Goal: Task Accomplishment & Management: Manage account settings

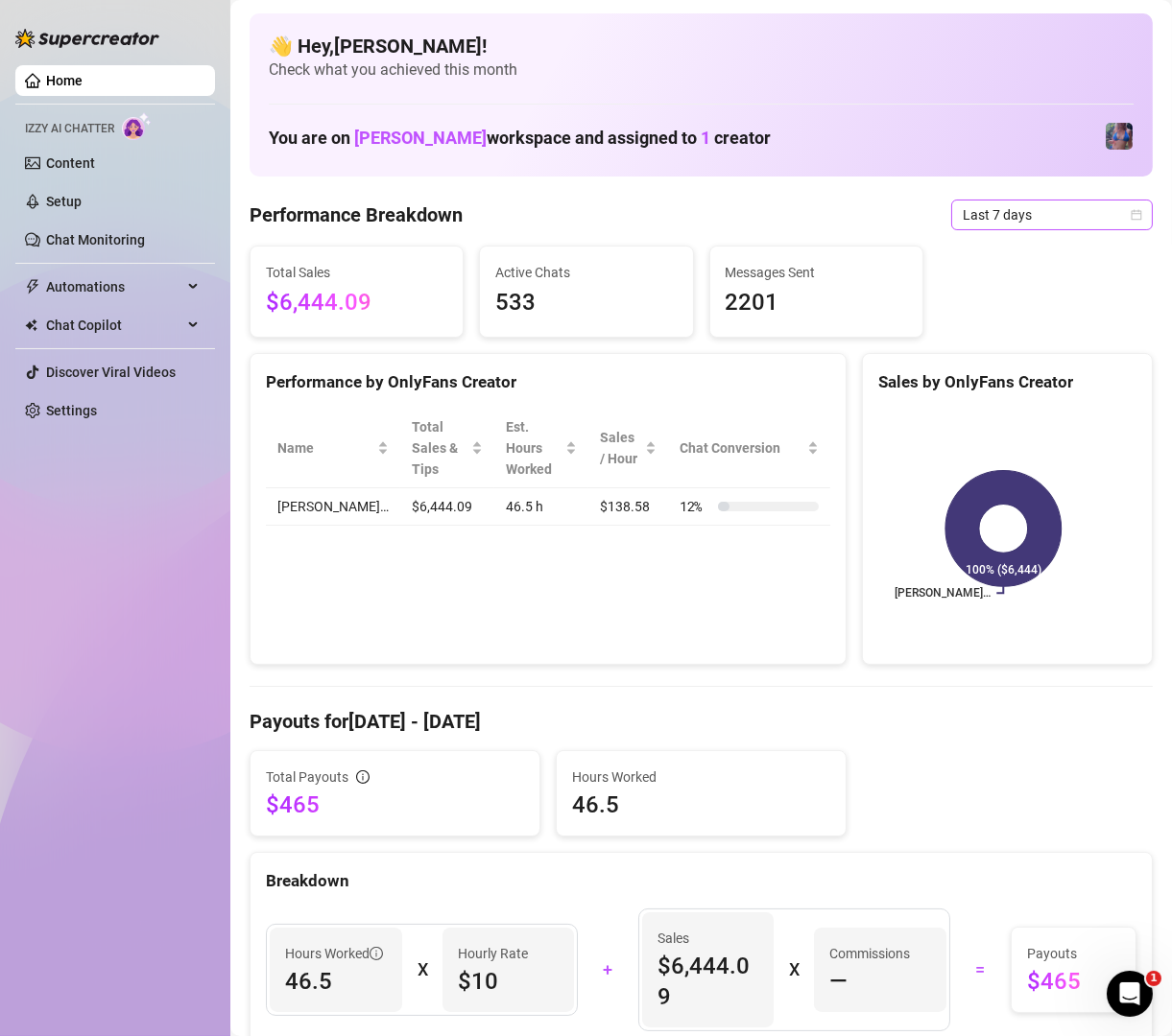
click at [1022, 225] on span "Last 7 days" at bounding box center [1052, 215] width 179 height 29
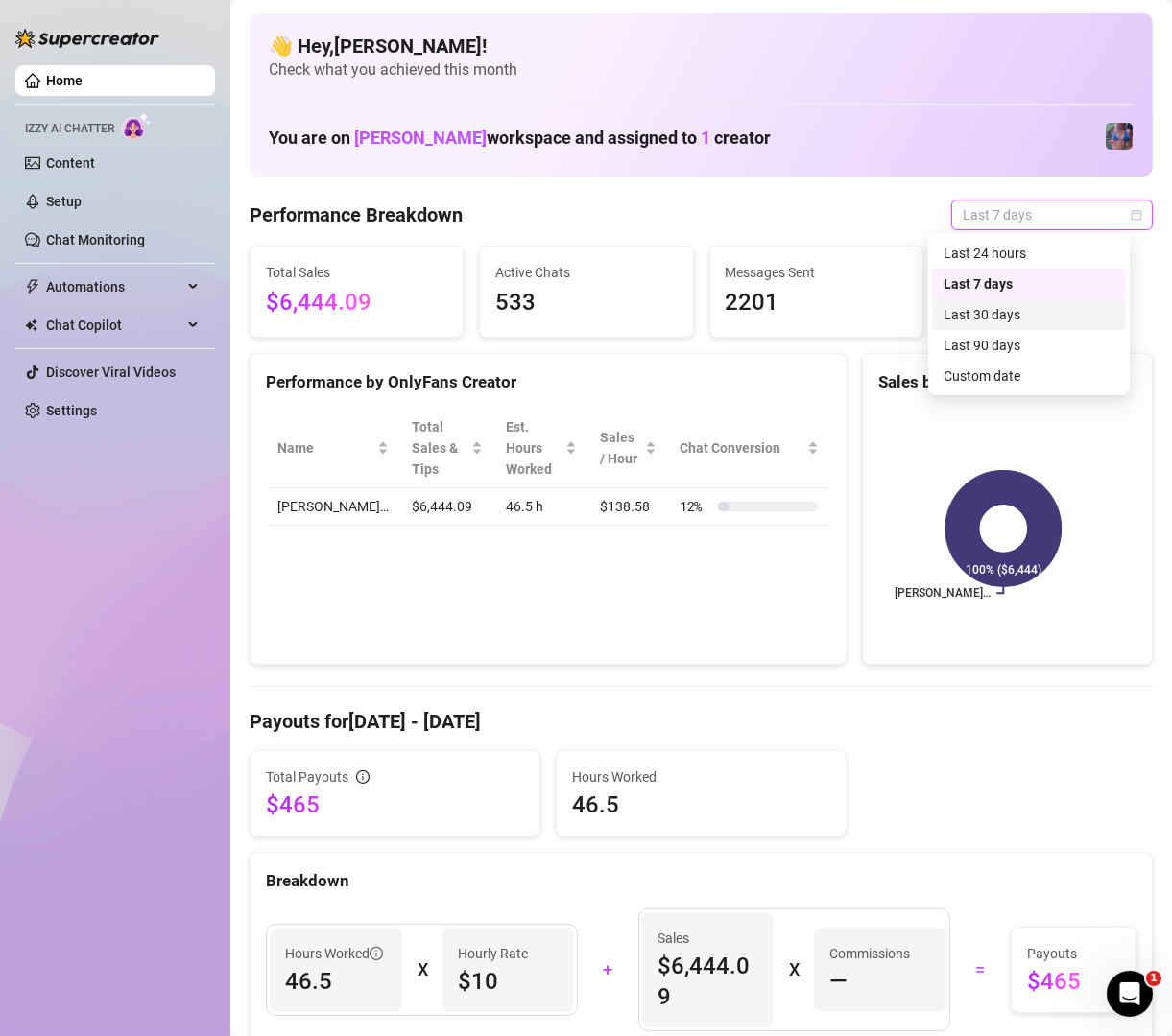
click at [1028, 310] on div "Last 30 days" at bounding box center [1028, 315] width 171 height 21
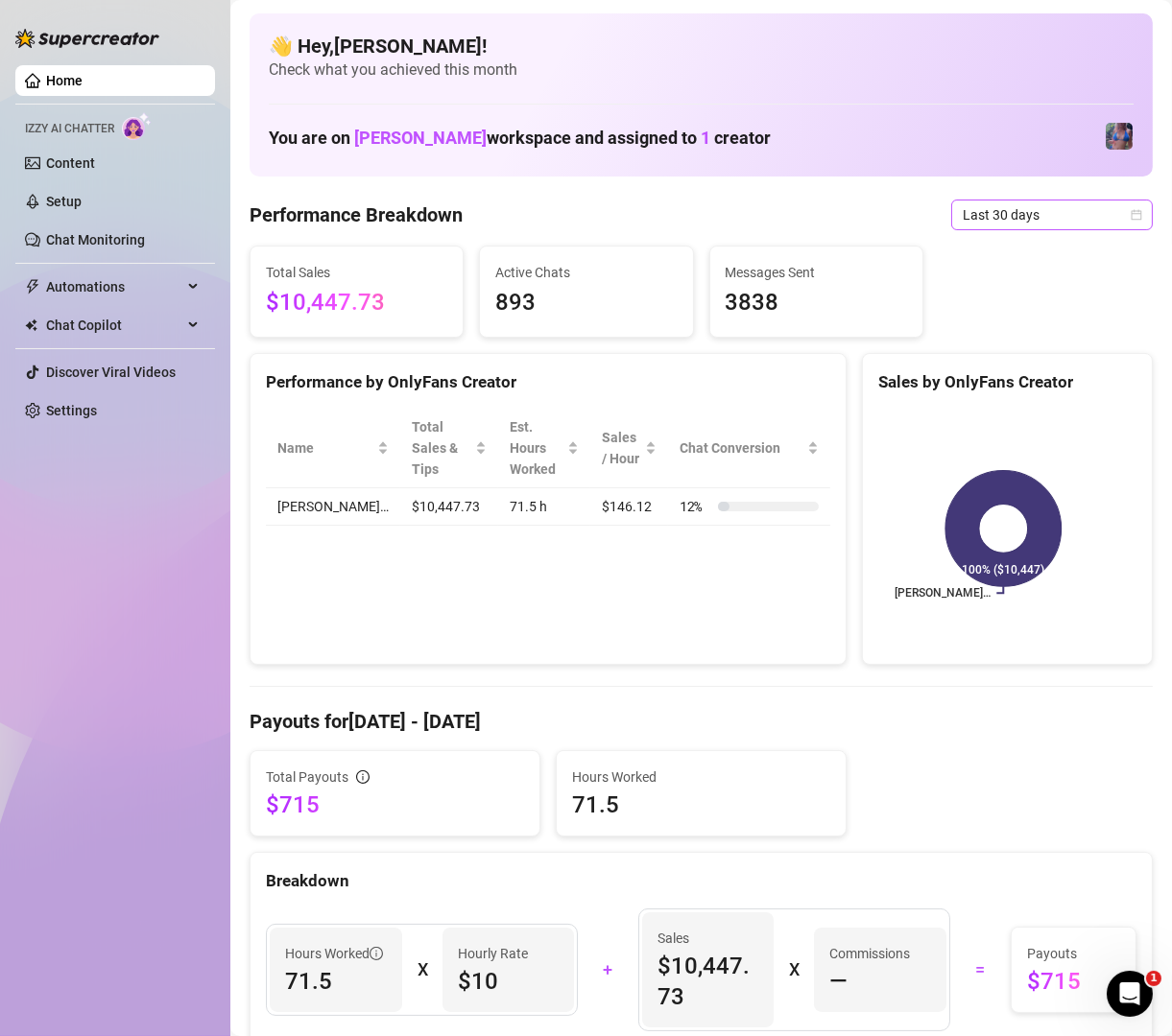
click at [967, 215] on span "Last 30 days" at bounding box center [1052, 215] width 179 height 29
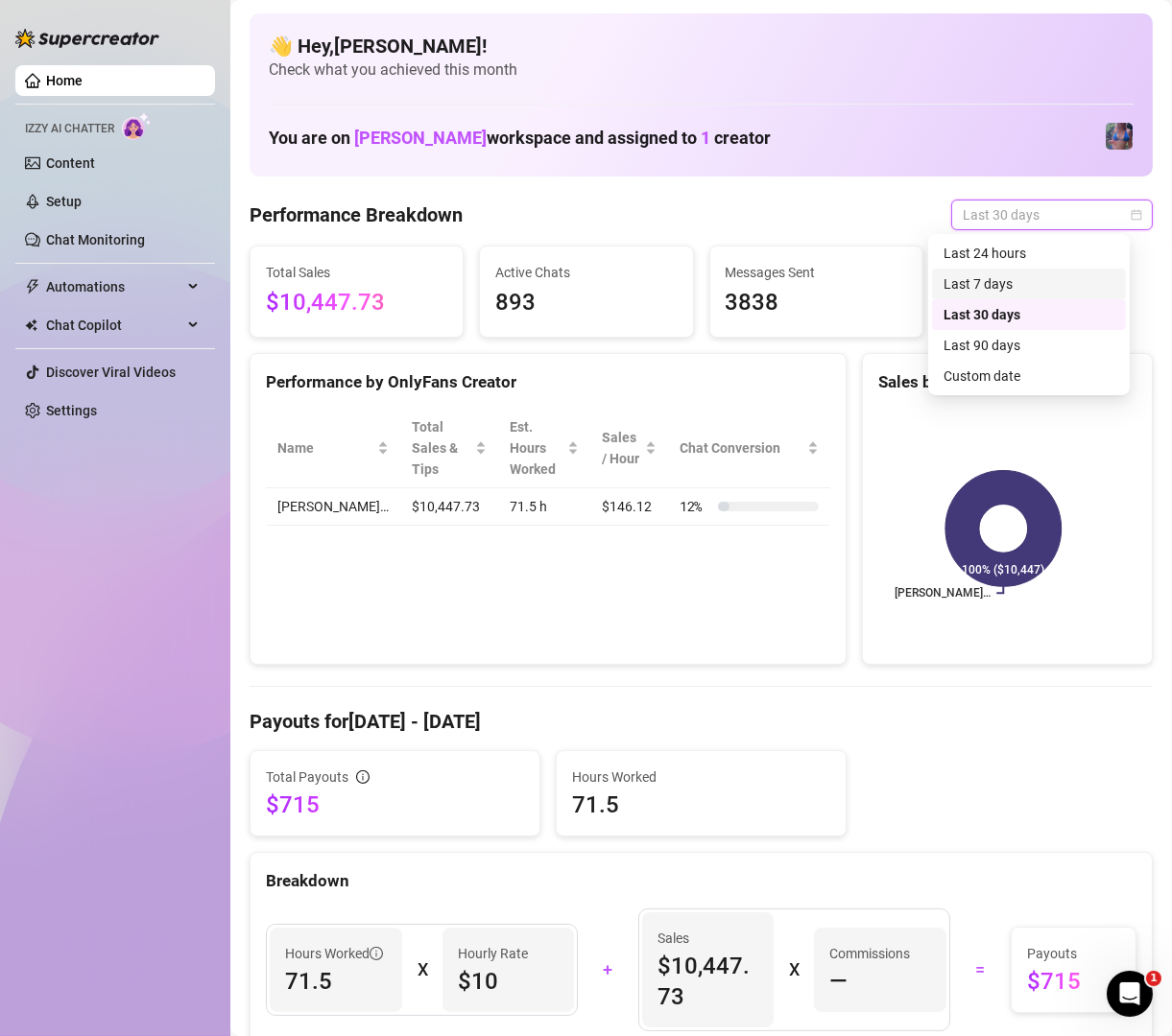
click at [975, 278] on div "Last 7 days" at bounding box center [1028, 284] width 171 height 21
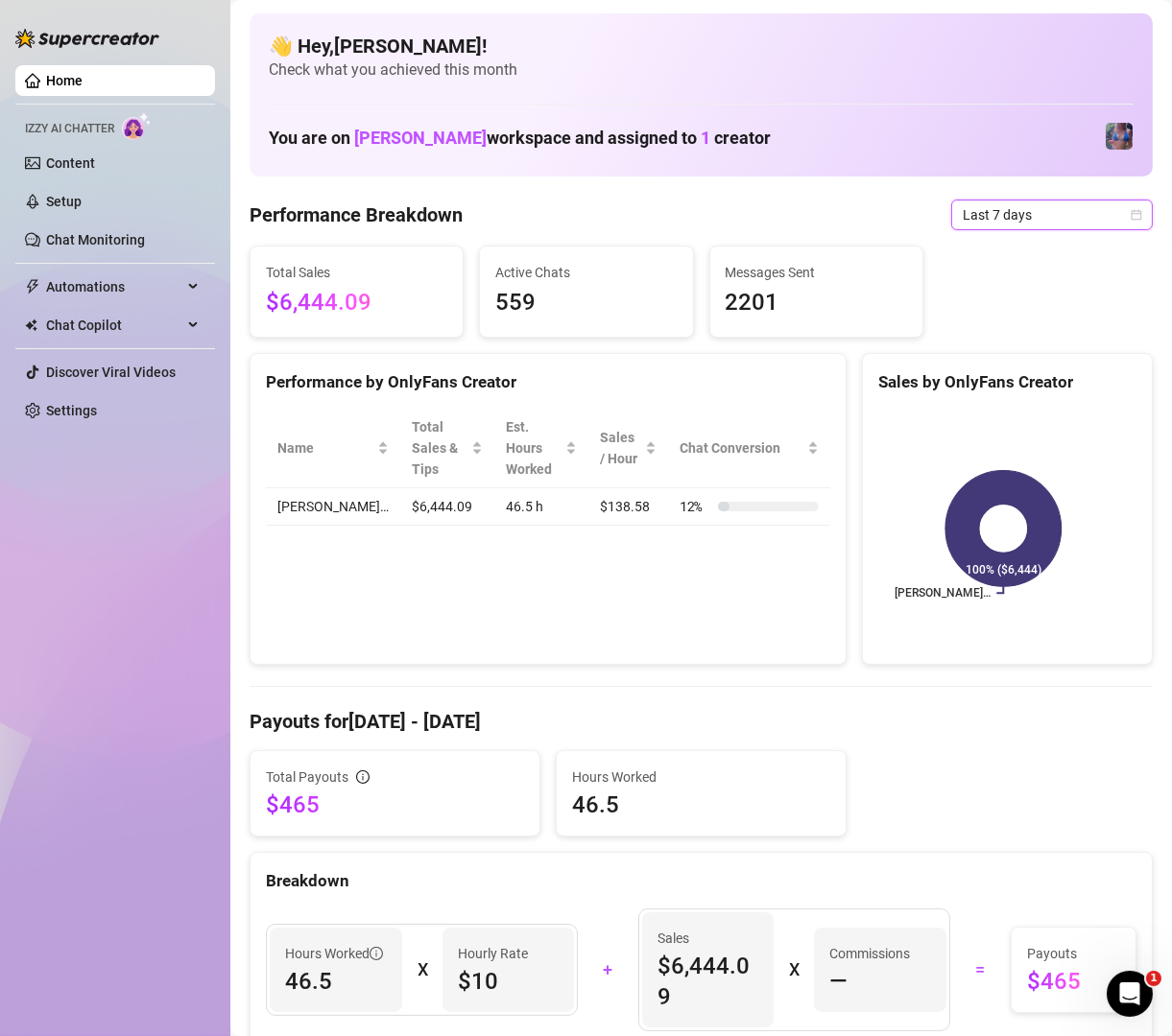
click at [1067, 226] on span "Last 7 days" at bounding box center [1052, 215] width 179 height 29
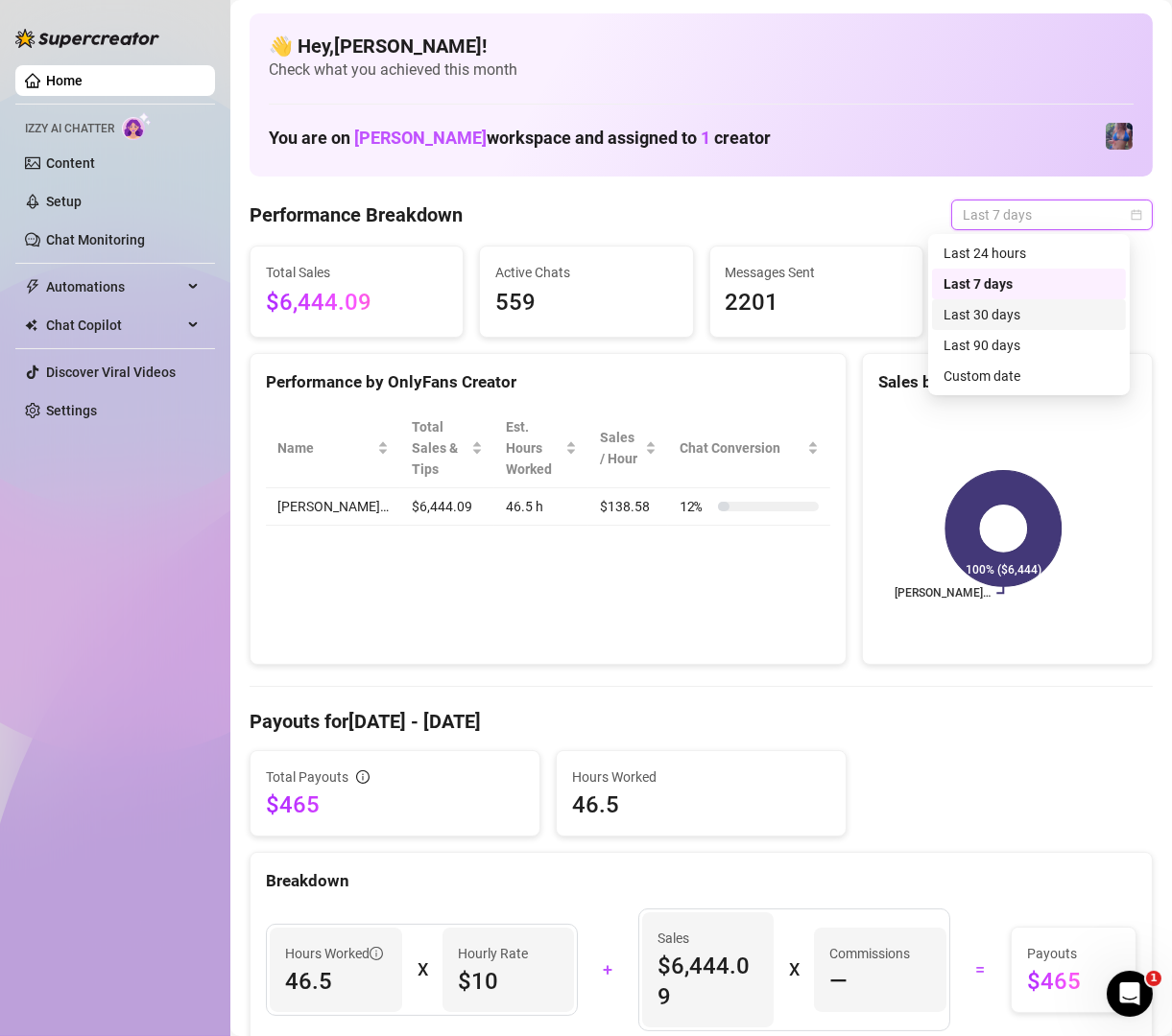
click at [1020, 310] on div "Last 30 days" at bounding box center [1028, 315] width 171 height 21
click at [1048, 201] on span "Last 30 days" at bounding box center [1052, 215] width 179 height 29
click at [1035, 269] on div "Last 7 days" at bounding box center [1028, 284] width 194 height 31
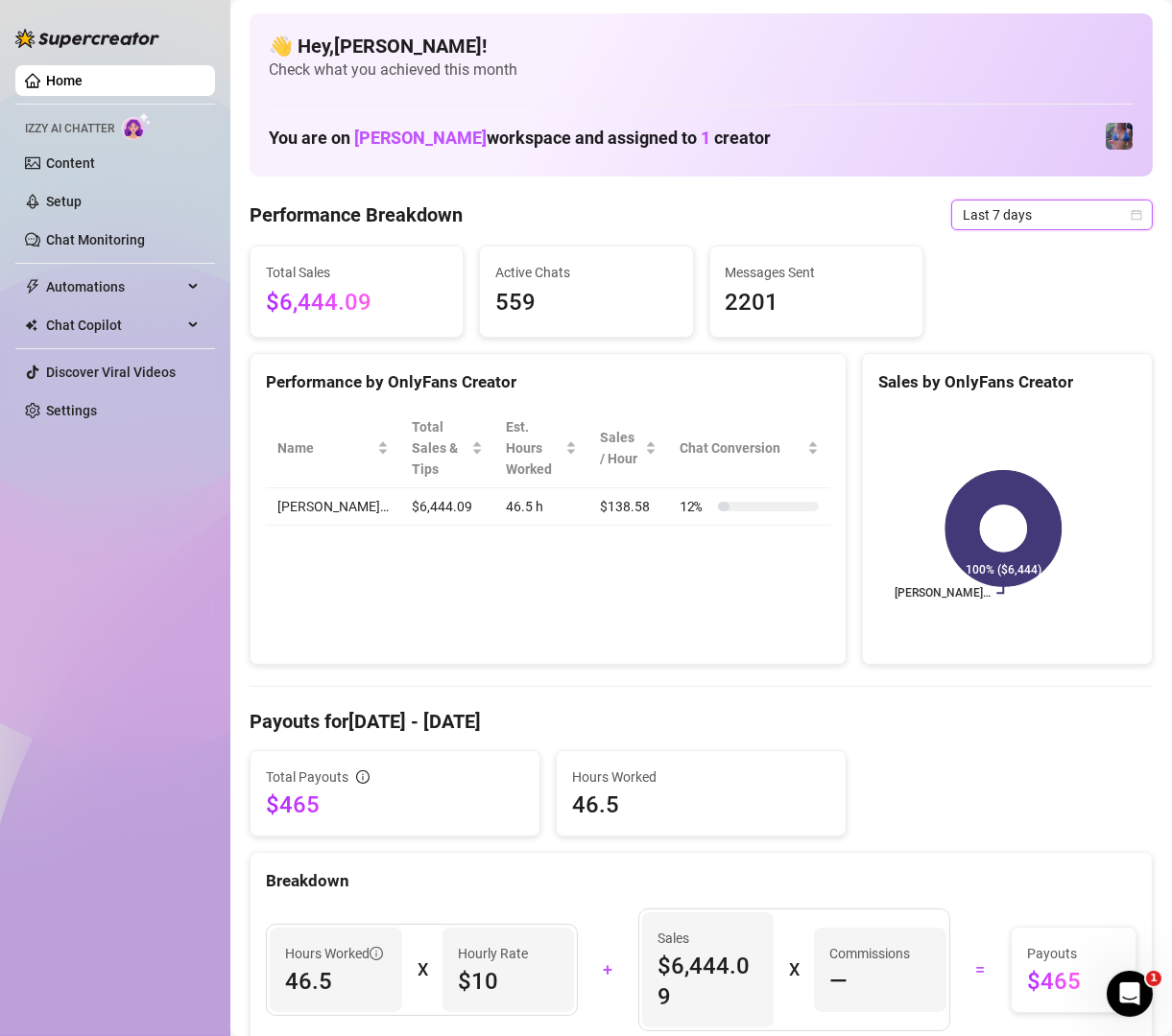
click at [994, 225] on span "Last 7 days" at bounding box center [1052, 215] width 179 height 29
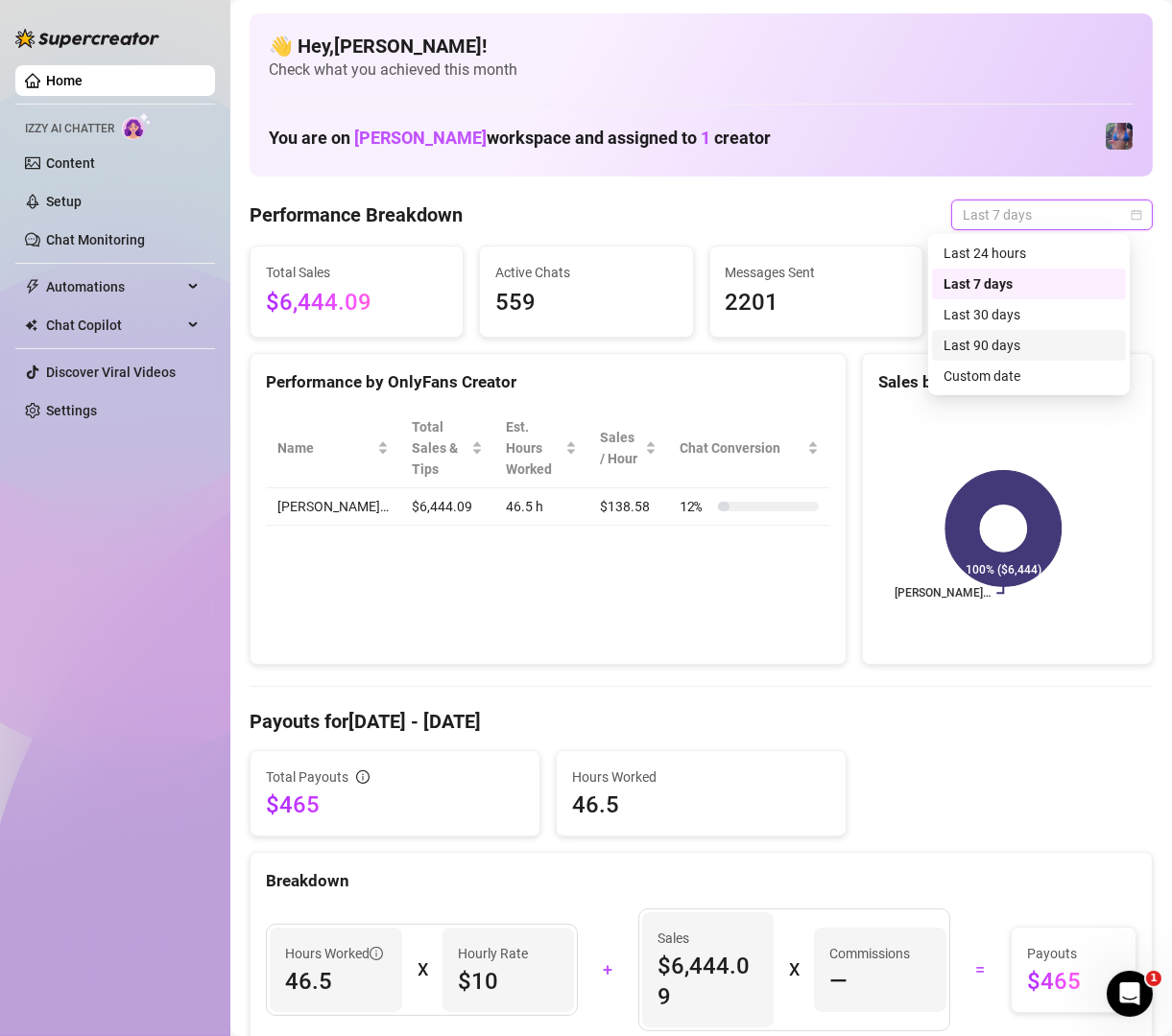
click at [995, 354] on div "Last 90 days" at bounding box center [1028, 345] width 171 height 21
